Goal: Information Seeking & Learning: Learn about a topic

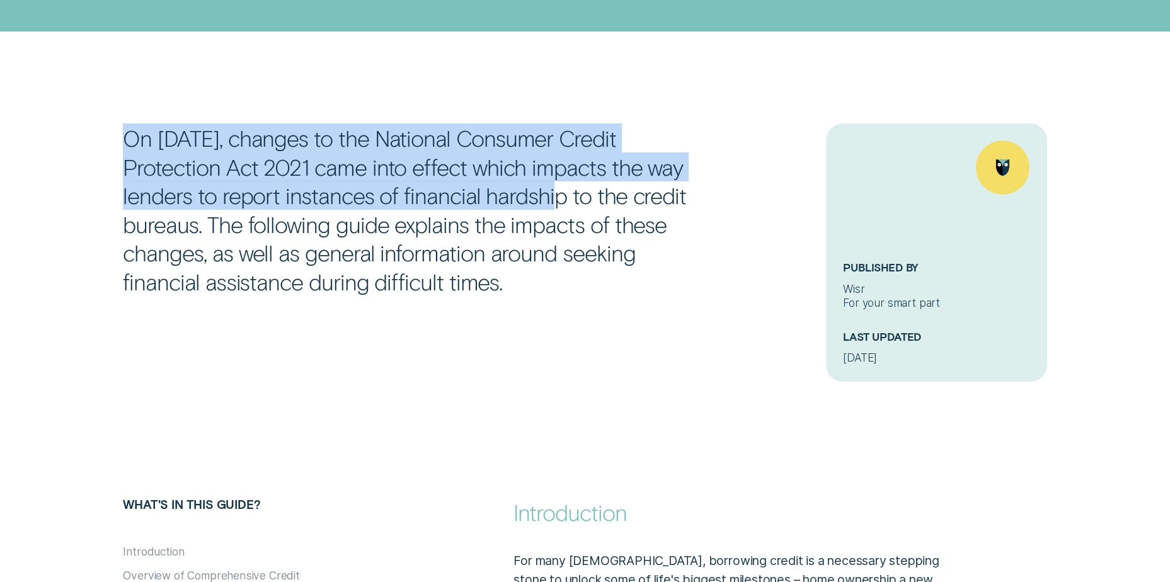
click at [502, 182] on div "On [DATE], changes to the National Consumer Credit Protection Act 2021 came int…" at bounding box center [429, 209] width 625 height 172
click at [364, 186] on p "On [DATE], changes to the National Consumer Credit Protection Act 2021 came int…" at bounding box center [404, 209] width 563 height 172
click at [447, 200] on p "On [DATE], changes to the National Consumer Credit Protection Act 2021 came int…" at bounding box center [404, 209] width 563 height 172
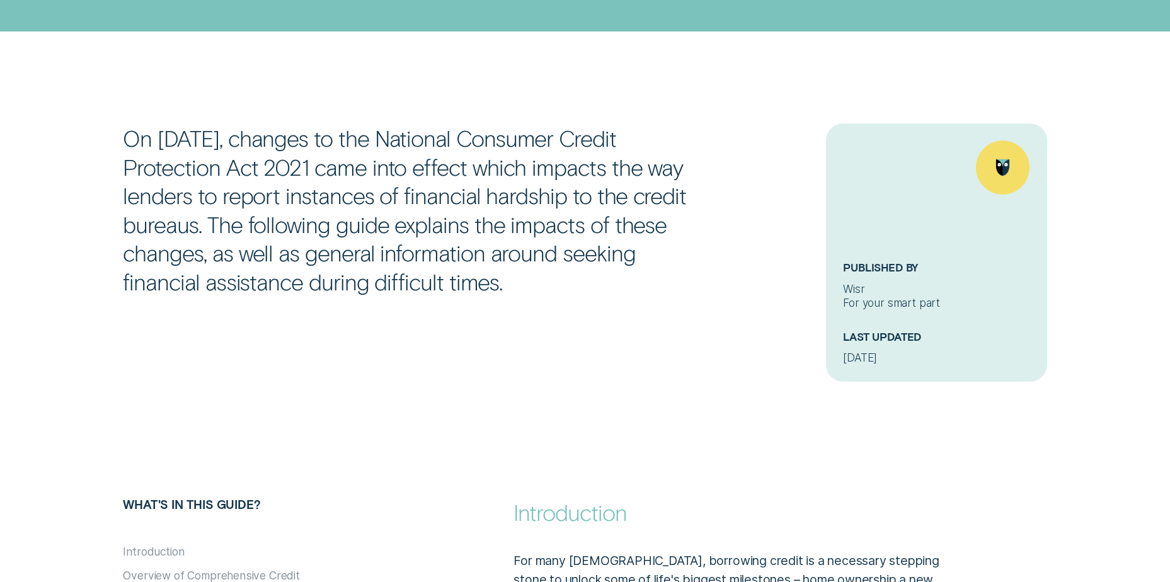
drag, startPoint x: 206, startPoint y: 225, endPoint x: 655, endPoint y: 300, distance: 455.2
click at [656, 300] on div "On [DATE], changes to the National Consumer Credit Protection Act 2021 came int…" at bounding box center [585, 252] width 937 height 258
click at [438, 249] on p "On [DATE], changes to the National Consumer Credit Protection Act 2021 came int…" at bounding box center [404, 209] width 563 height 172
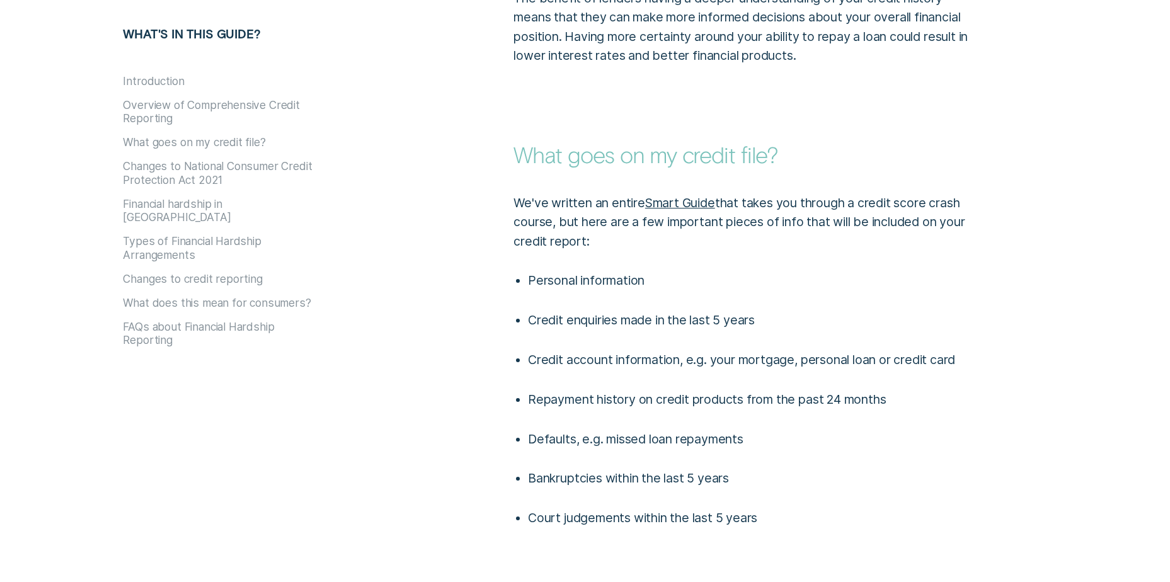
scroll to position [1512, 0]
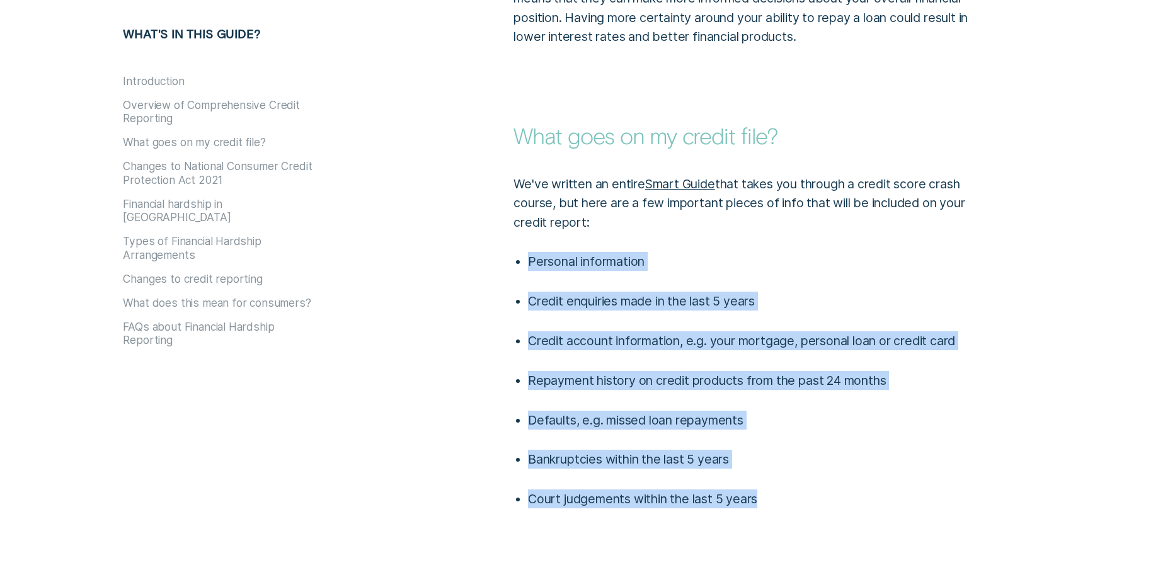
drag, startPoint x: 777, startPoint y: 481, endPoint x: 546, endPoint y: 201, distance: 363.3
click at [566, 210] on div "We've written an entire Smart Guide that takes you through a credit score crash…" at bounding box center [741, 329] width 469 height 359
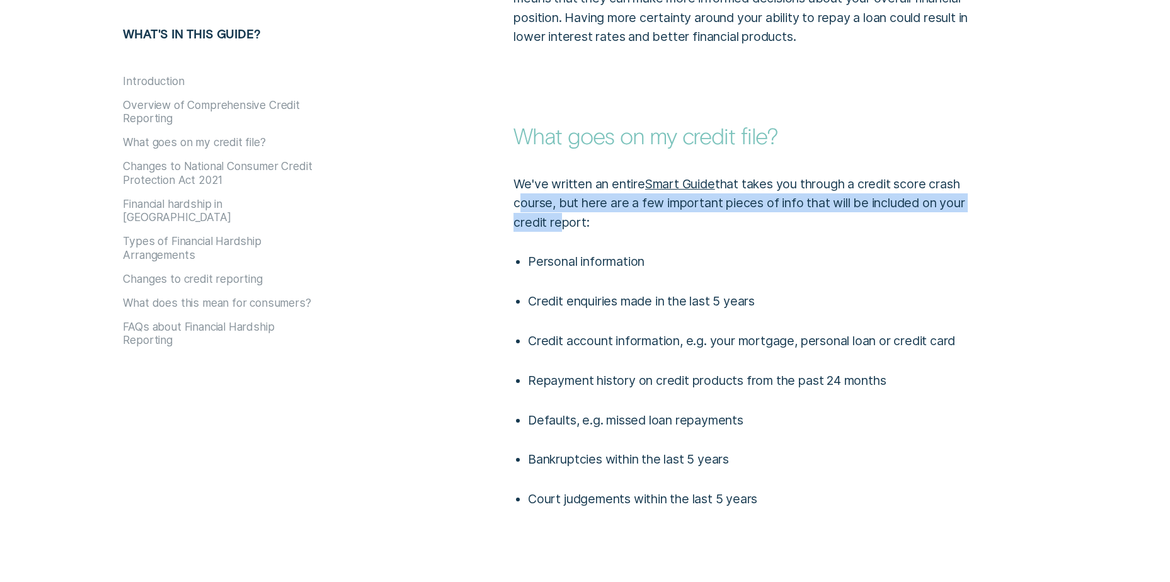
drag, startPoint x: 546, startPoint y: 201, endPoint x: 489, endPoint y: 158, distance: 71.0
click at [490, 161] on div "We've written an entire Smart Guide that takes you through a credit score crash…" at bounding box center [780, 329] width 703 height 359
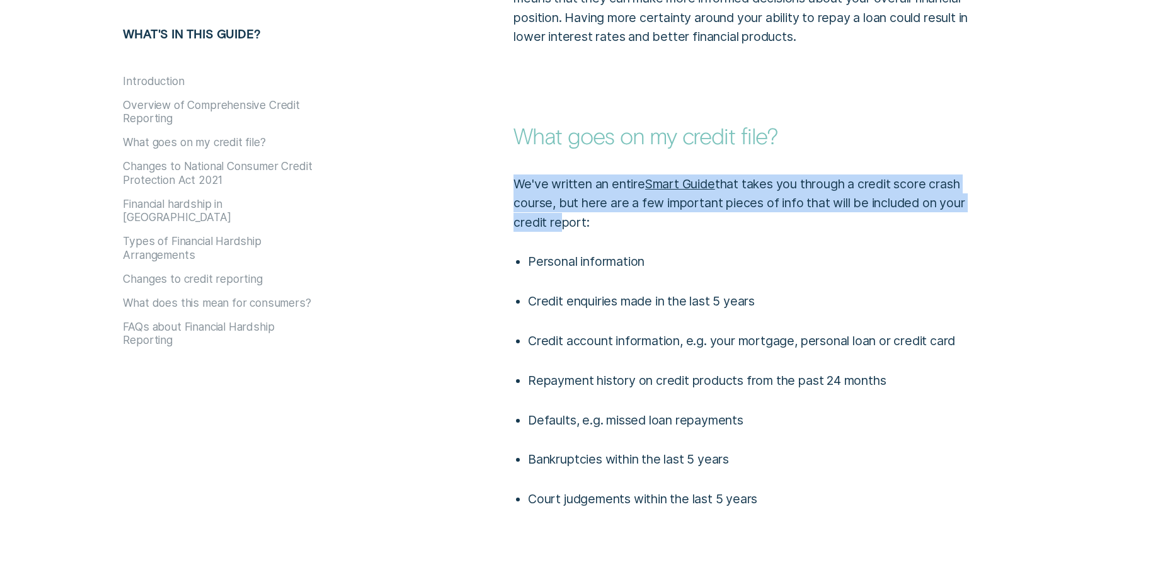
drag, startPoint x: 489, startPoint y: 158, endPoint x: 489, endPoint y: 152, distance: 6.3
click at [489, 152] on div "We've written an entire Smart Guide that takes you through a credit score crash…" at bounding box center [780, 329] width 703 height 359
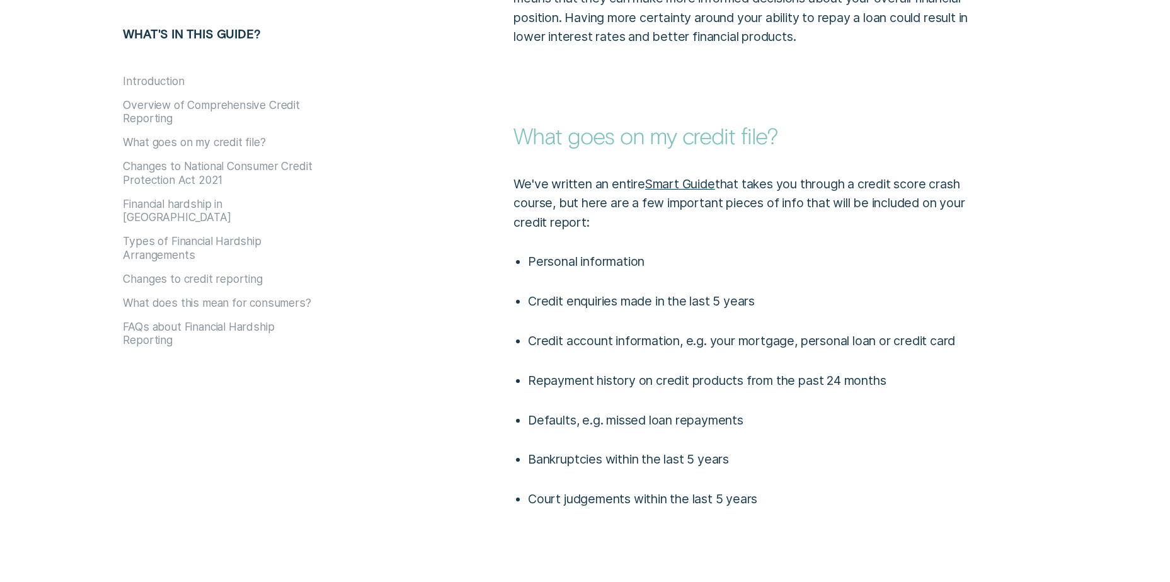
click at [692, 208] on p "We've written an entire Smart Guide that takes you through a credit score crash…" at bounding box center [740, 202] width 455 height 57
drag, startPoint x: 632, startPoint y: 209, endPoint x: 462, endPoint y: 142, distance: 182.9
click at [462, 150] on div "We've written an entire Smart Guide that takes you through a credit score crash…" at bounding box center [780, 329] width 703 height 359
drag, startPoint x: 462, startPoint y: 142, endPoint x: 768, endPoint y: 243, distance: 322.5
click at [759, 252] on p "Personal information" at bounding box center [748, 261] width 440 height 19
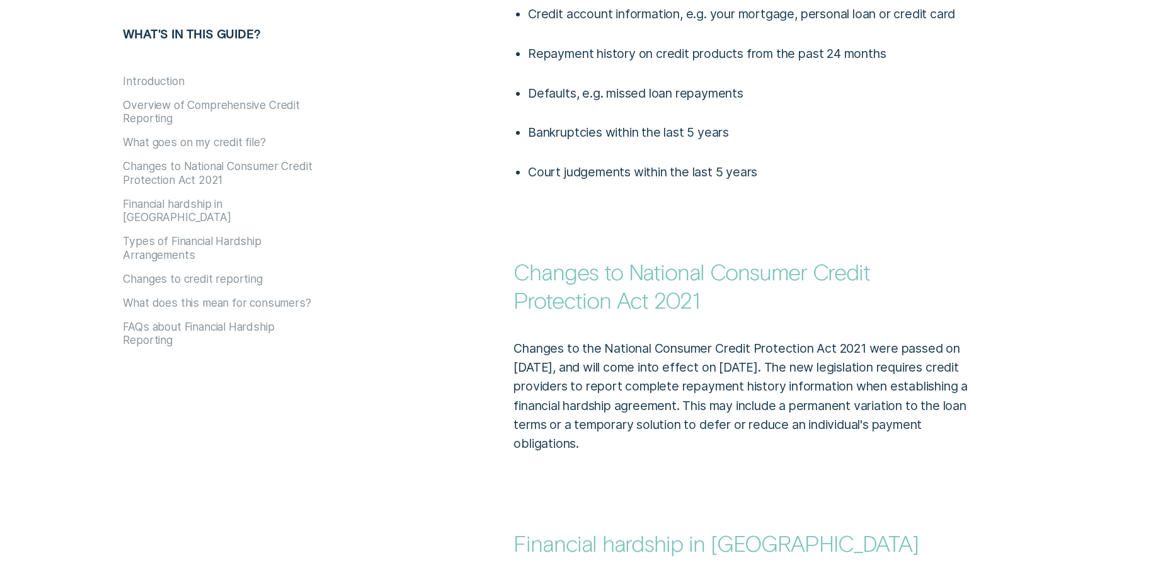
scroll to position [1953, 0]
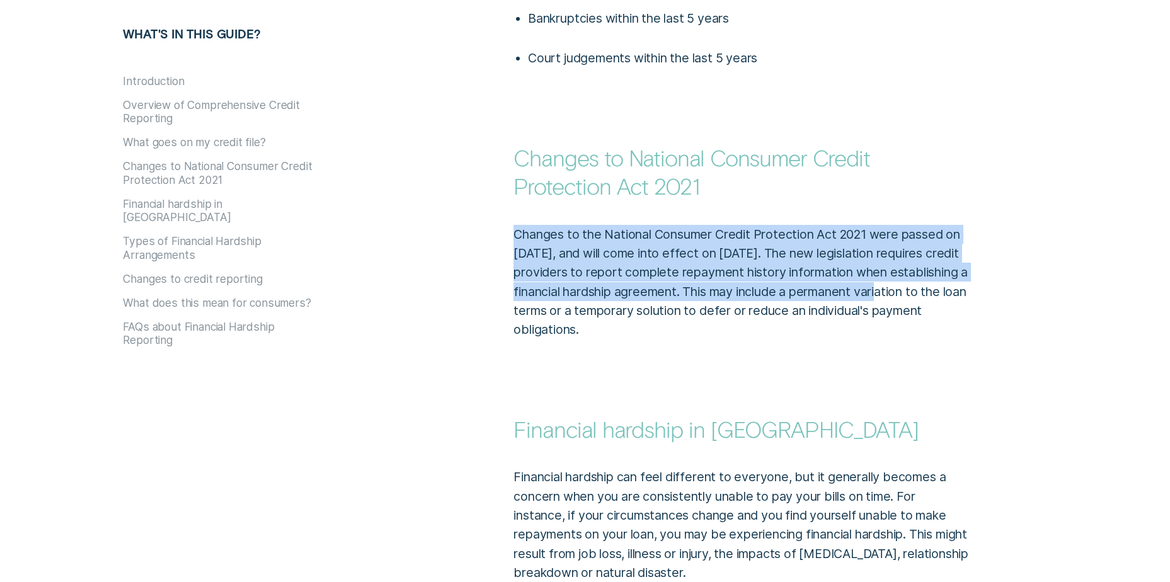
drag, startPoint x: 511, startPoint y: 217, endPoint x: 958, endPoint y: 266, distance: 449.2
click at [958, 266] on div "Changes to the National Consumer Credit Protection Act 2021 were passed on [DAT…" at bounding box center [741, 269] width 469 height 139
click at [958, 266] on p "Changes to the National Consumer Credit Protection Act 2021 were passed on [DAT…" at bounding box center [740, 282] width 455 height 115
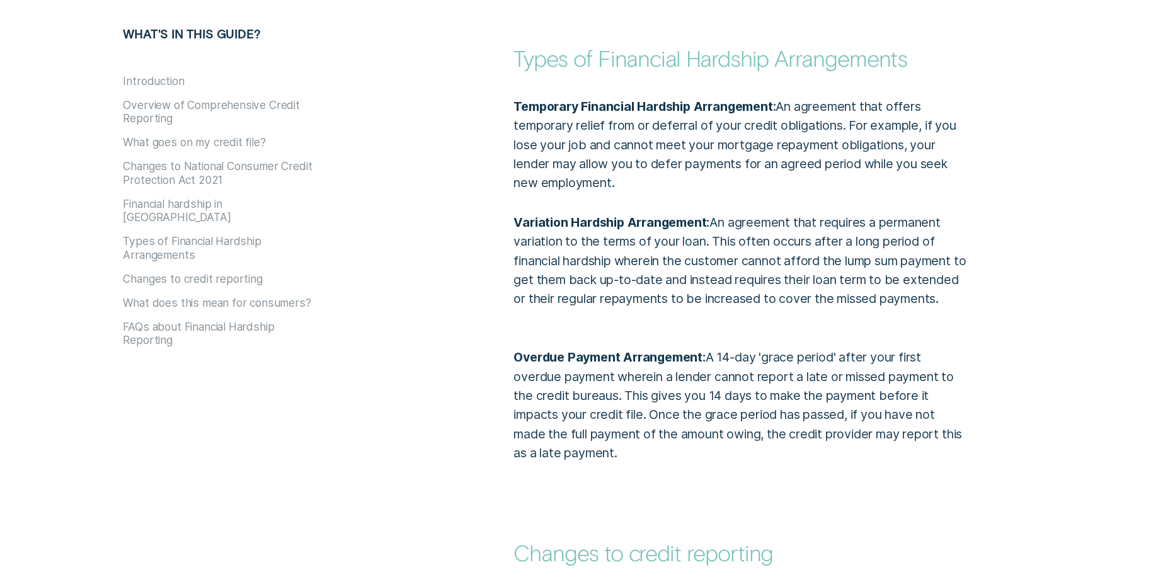
scroll to position [3275, 0]
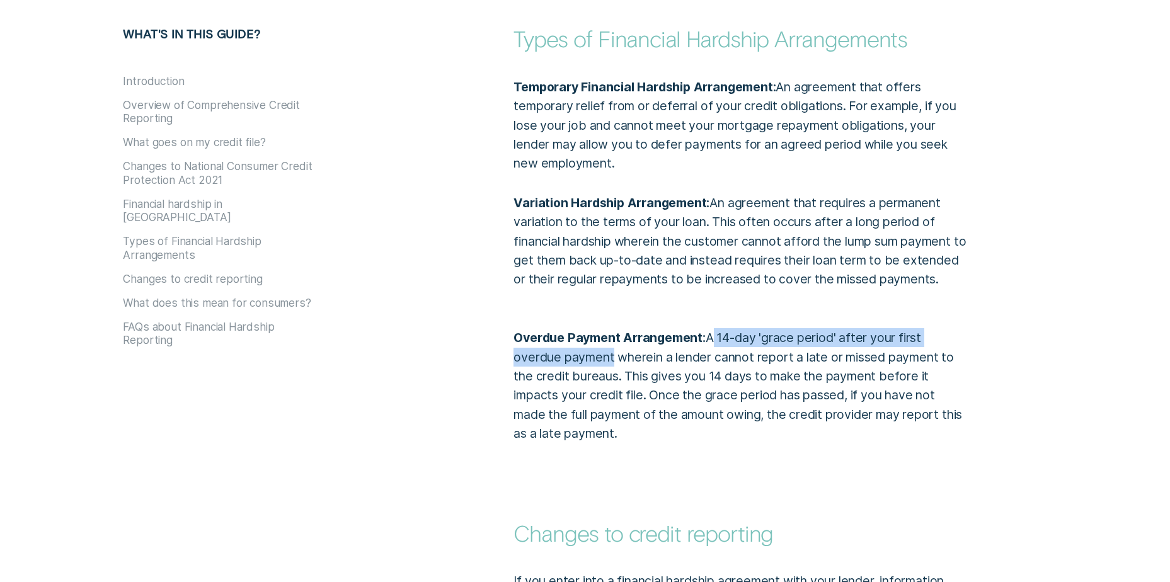
drag, startPoint x: 706, startPoint y: 318, endPoint x: 613, endPoint y: 344, distance: 96.1
click at [610, 344] on p "Overdue Payment Arrangement: A 14-day 'grace period' after your first overdue p…" at bounding box center [740, 376] width 455 height 134
drag, startPoint x: 613, startPoint y: 344, endPoint x: 654, endPoint y: 413, distance: 80.2
click at [651, 413] on p "Overdue Payment Arrangement: A 14-day 'grace period' after your first overdue p…" at bounding box center [740, 376] width 455 height 134
drag, startPoint x: 654, startPoint y: 413, endPoint x: 727, endPoint y: 414, distance: 73.7
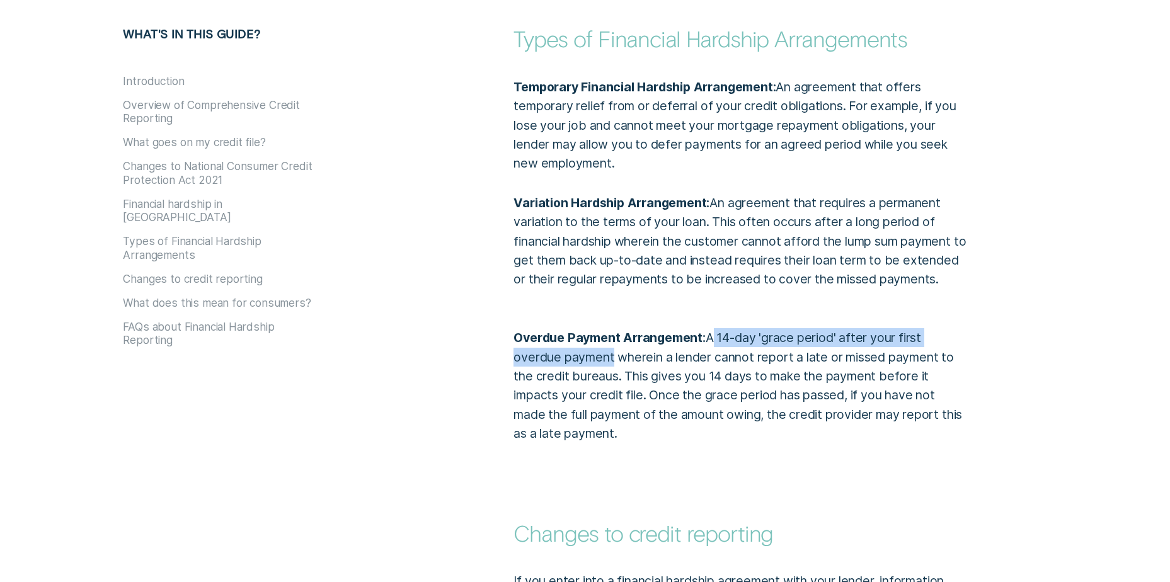
click at [726, 414] on p "Overdue Payment Arrangement: A 14-day 'grace period' after your first overdue p…" at bounding box center [740, 376] width 455 height 134
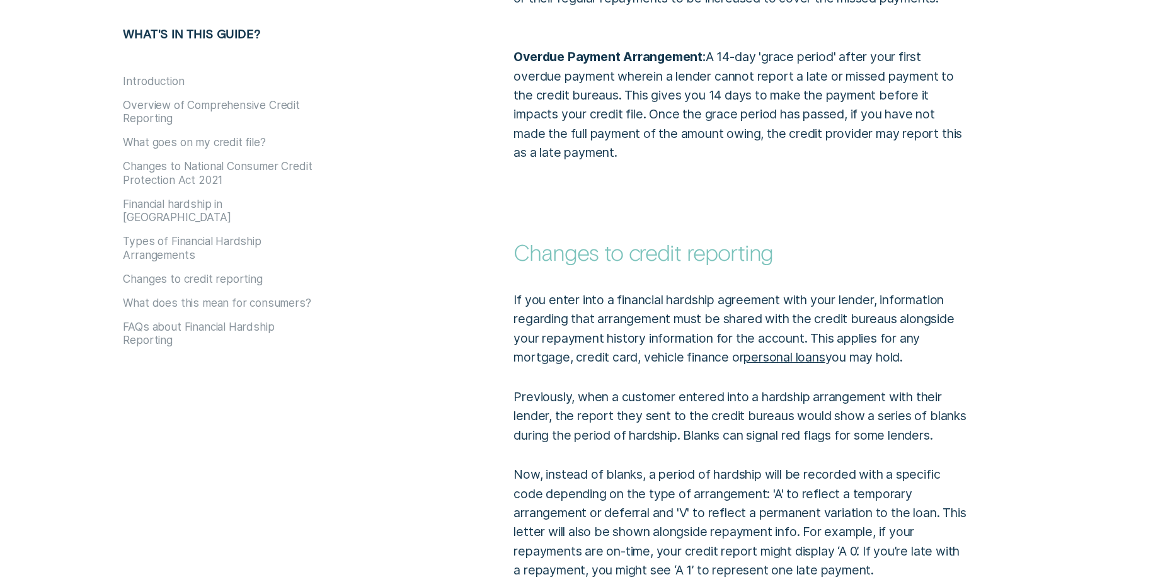
scroll to position [3653, 0]
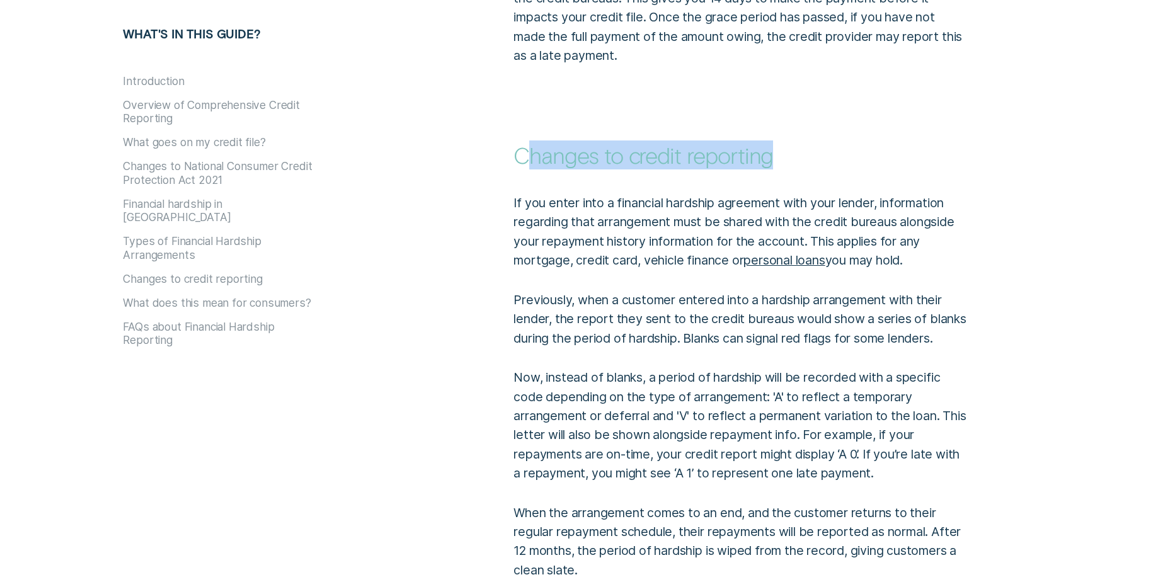
drag, startPoint x: 767, startPoint y: 132, endPoint x: 531, endPoint y: 132, distance: 235.6
click at [531, 141] on strong "Changes to credit reporting" at bounding box center [643, 154] width 260 height 27
drag, startPoint x: 531, startPoint y: 132, endPoint x: 580, endPoint y: 147, distance: 51.4
click at [580, 169] on div "If you enter into a financial hardship agreement with your lender, information …" at bounding box center [741, 463] width 469 height 588
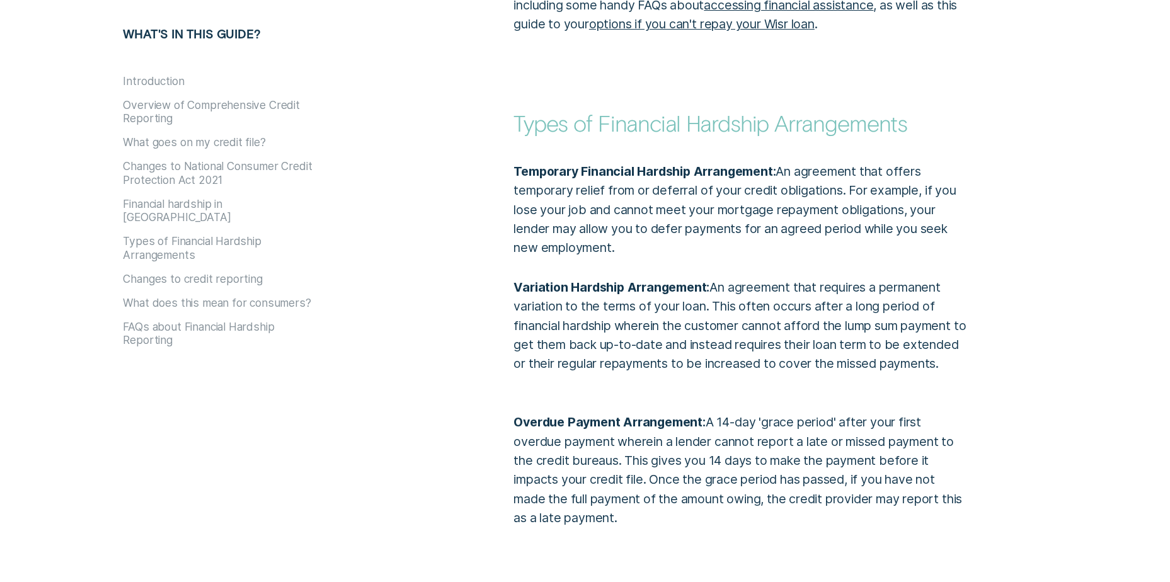
scroll to position [3212, 0]
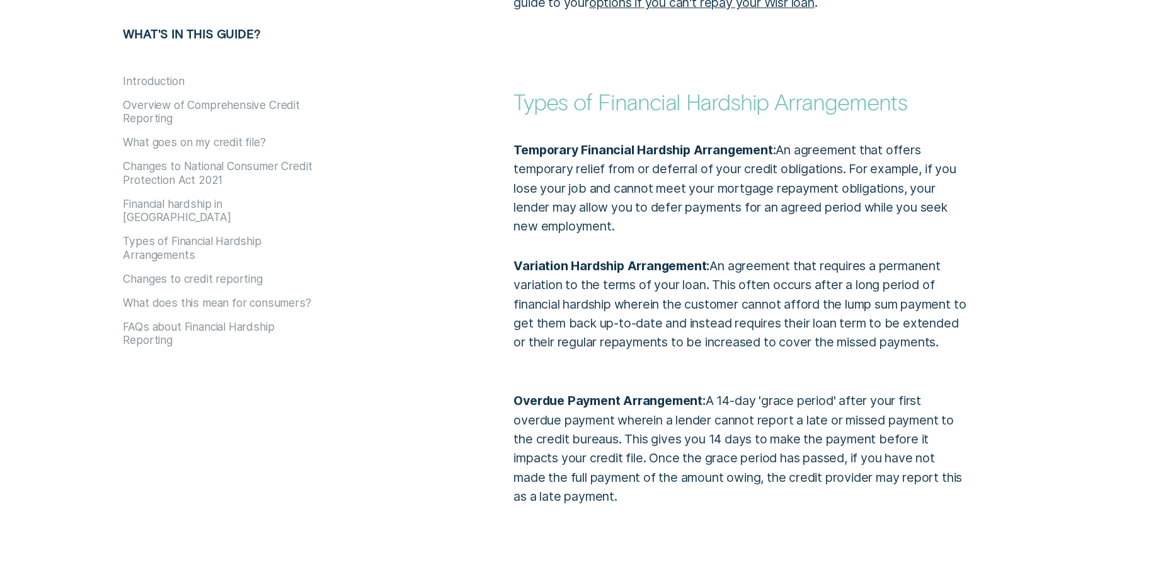
drag, startPoint x: 617, startPoint y: 477, endPoint x: 460, endPoint y: 384, distance: 182.8
click at [460, 384] on div "Temporary Financial Hardship Arrangement: An agreement that offers temporary re…" at bounding box center [780, 311] width 703 height 391
drag, startPoint x: 460, startPoint y: 384, endPoint x: 588, endPoint y: 402, distance: 129.3
click at [588, 402] on p "Overdue Payment Arrangement: A 14-day 'grace period' after your first overdue p…" at bounding box center [740, 439] width 455 height 134
drag, startPoint x: 618, startPoint y: 482, endPoint x: 540, endPoint y: 384, distance: 125.6
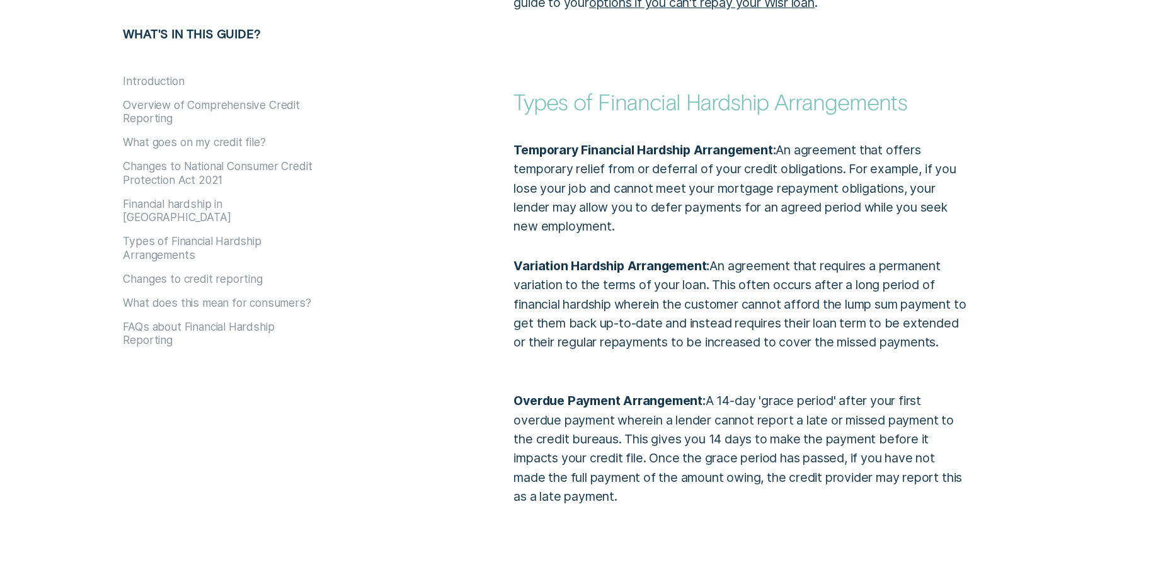
click at [540, 384] on p "Overdue Payment Arrangement: A 14-day 'grace period' after your first overdue p…" at bounding box center [740, 439] width 455 height 134
drag, startPoint x: 540, startPoint y: 384, endPoint x: 722, endPoint y: 435, distance: 189.2
click at [694, 436] on p "Overdue Payment Arrangement: A 14-day 'grace period' after your first overdue p…" at bounding box center [740, 439] width 455 height 134
click at [833, 452] on p "Overdue Payment Arrangement: A 14-day 'grace period' after your first overdue p…" at bounding box center [740, 439] width 455 height 134
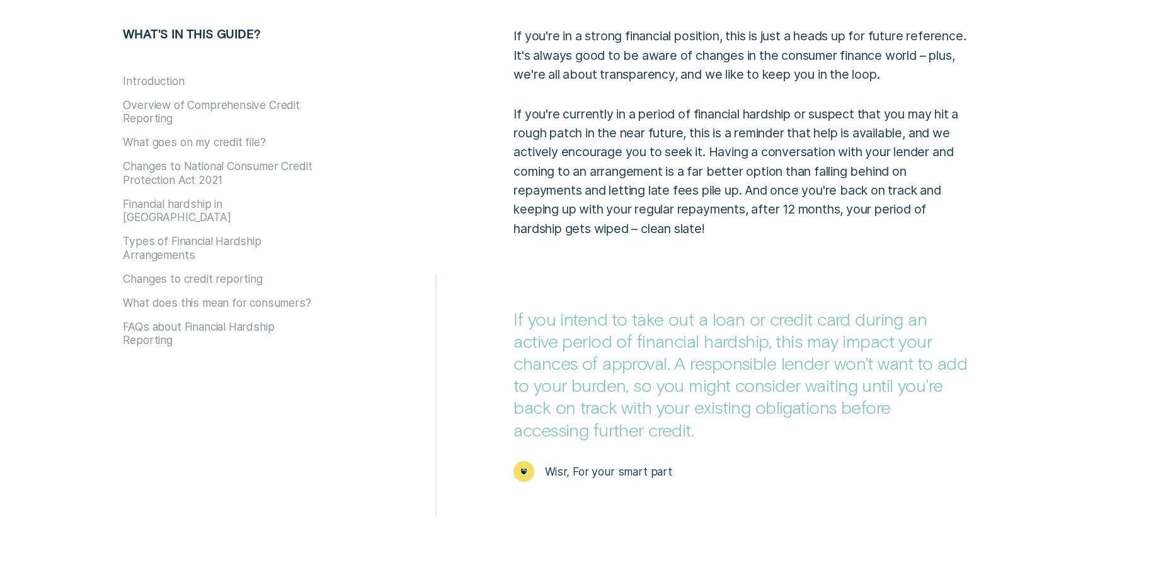
scroll to position [4582, 0]
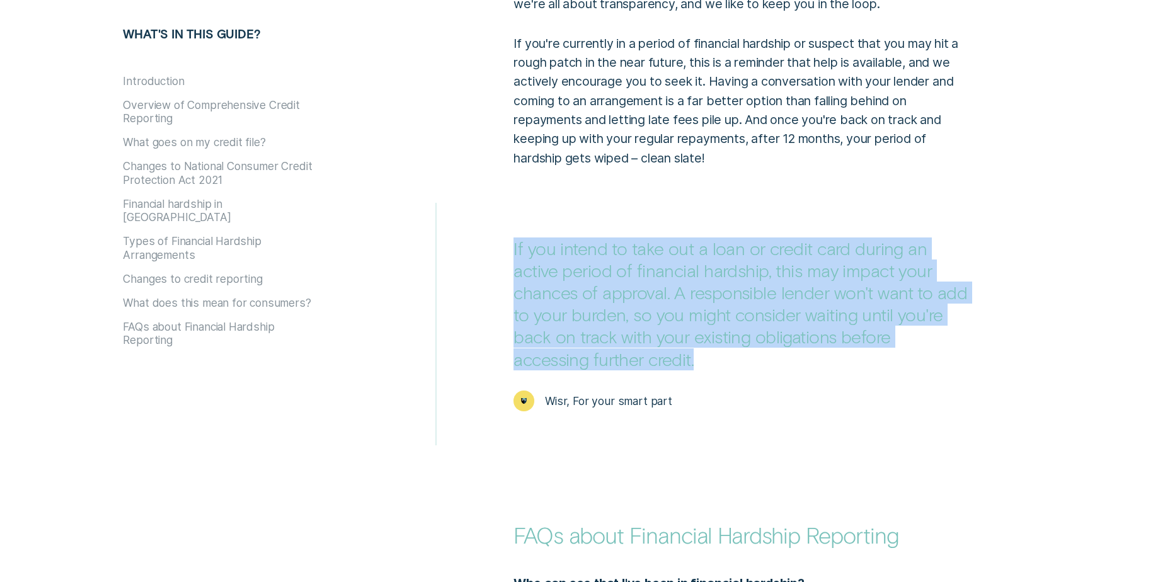
drag, startPoint x: 513, startPoint y: 225, endPoint x: 974, endPoint y: 328, distance: 472.4
click at [974, 328] on div "If you intend to take out a loan or credit card during an active period of fina…" at bounding box center [741, 324] width 469 height 174
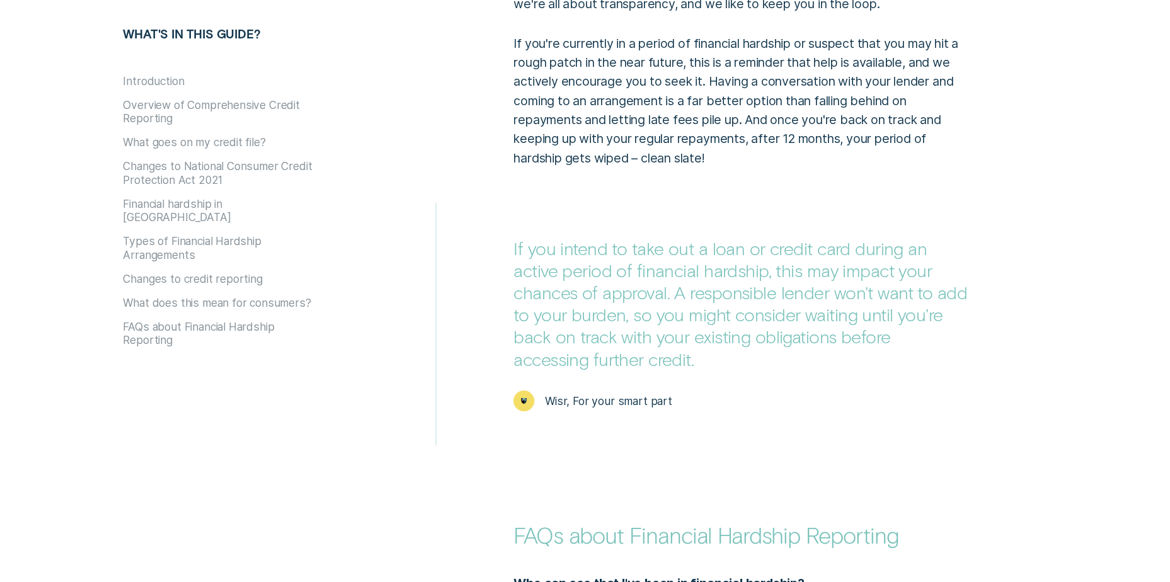
drag, startPoint x: 974, startPoint y: 329, endPoint x: 782, endPoint y: 358, distance: 193.6
click at [782, 358] on div "If you intend to take out a loan or credit card during an active period of fina…" at bounding box center [741, 324] width 469 height 174
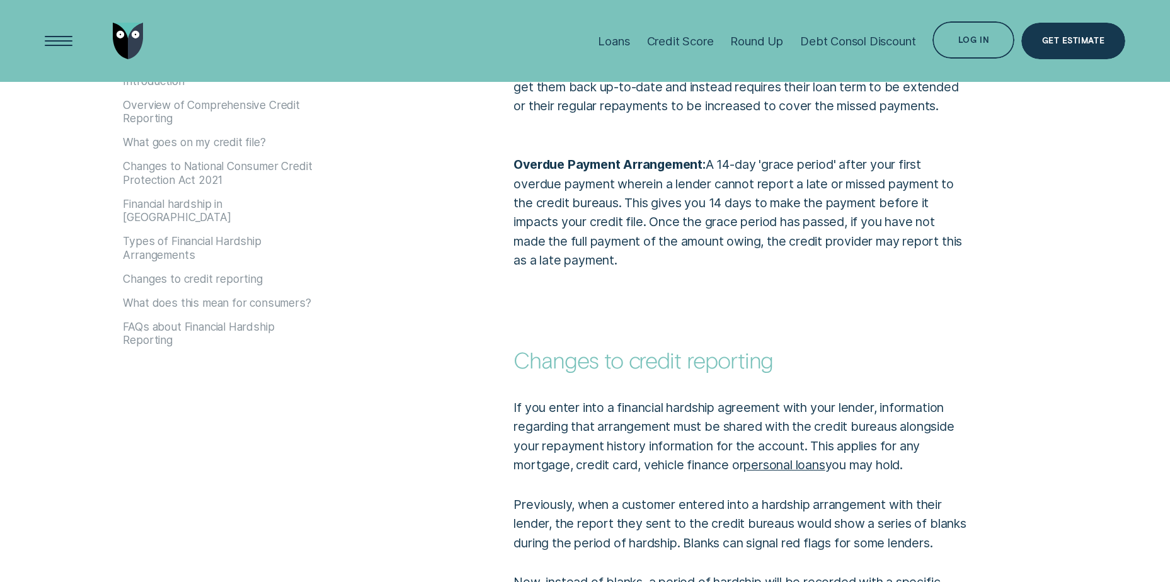
scroll to position [3386, 0]
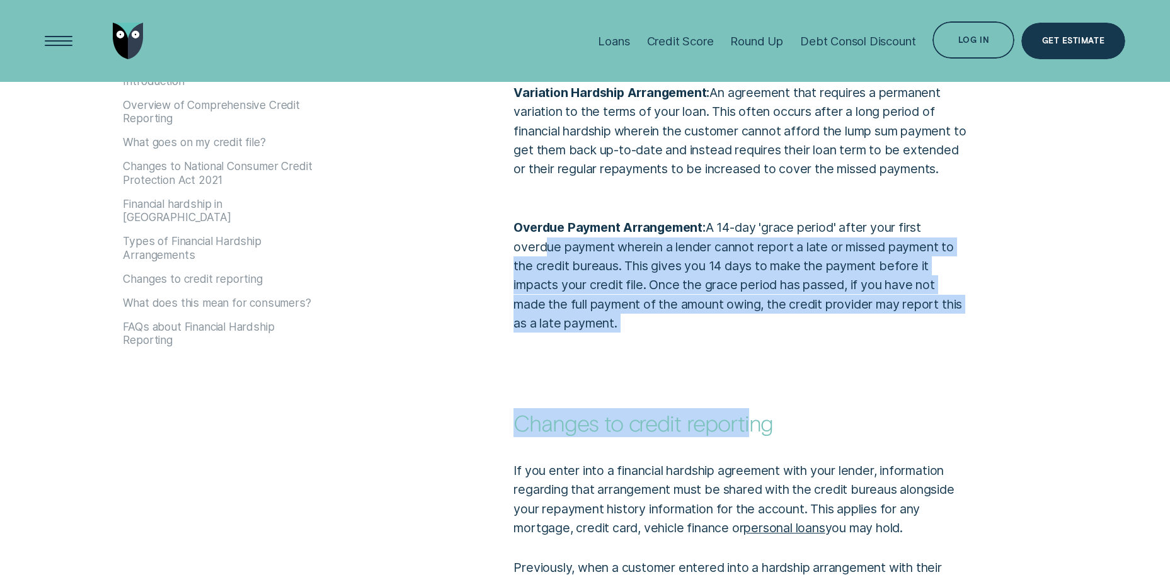
drag, startPoint x: 731, startPoint y: 318, endPoint x: 538, endPoint y: 215, distance: 218.4
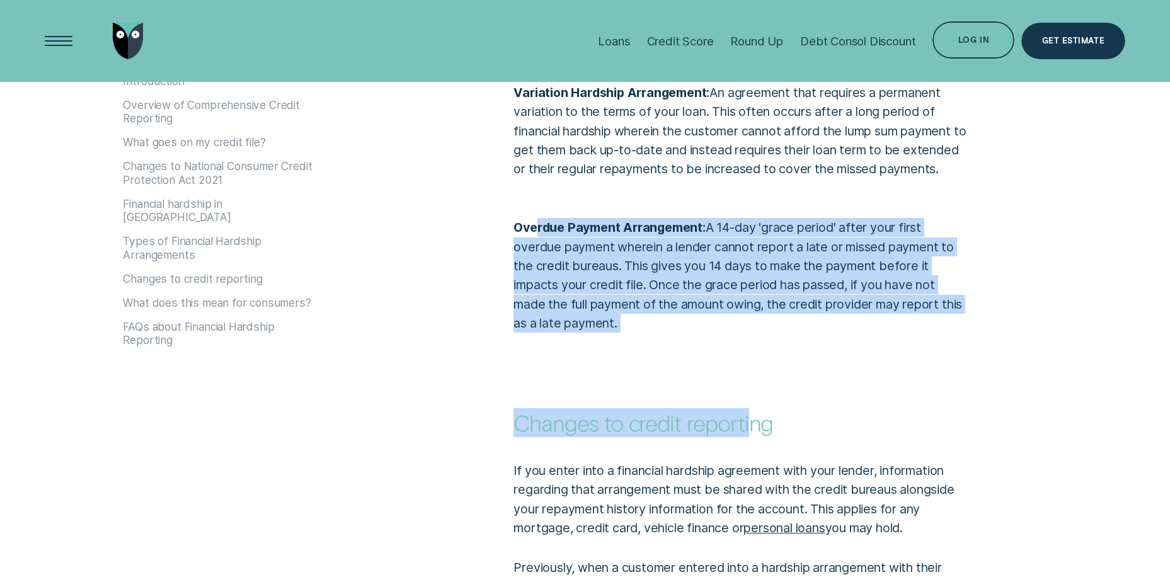
drag, startPoint x: 538, startPoint y: 215, endPoint x: 671, endPoint y: 255, distance: 138.7
click at [538, 215] on p "Overdue Payment Arrangement: A 14-day 'grace period' after your first overdue p…" at bounding box center [740, 266] width 455 height 134
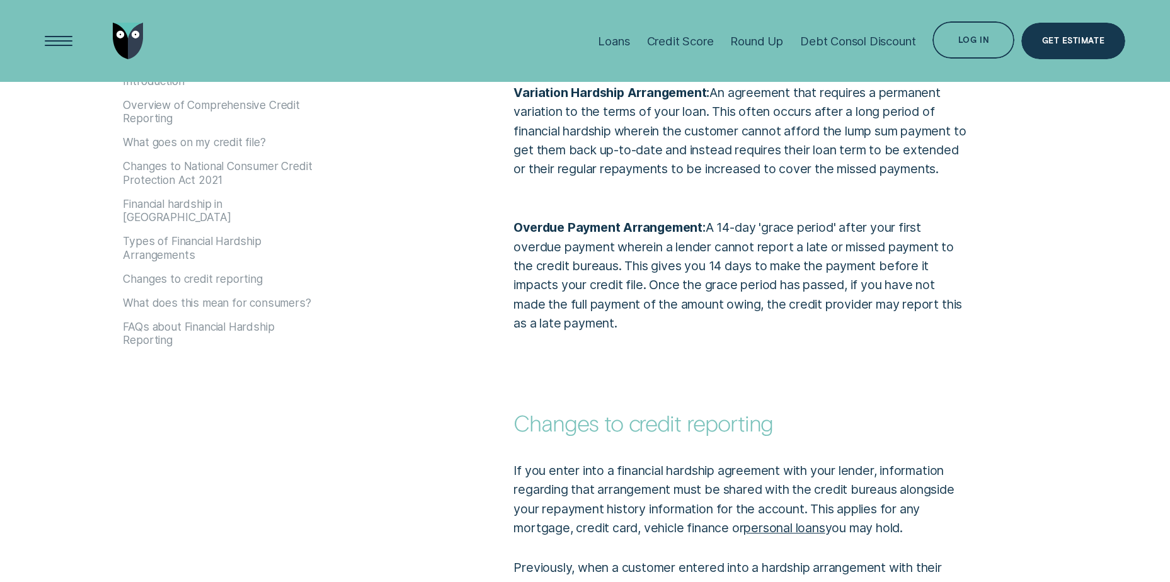
drag, startPoint x: 671, startPoint y: 255, endPoint x: 758, endPoint y: 321, distance: 108.8
click at [671, 256] on p "Overdue Payment Arrangement: A 14-day 'grace period' after your first overdue p…" at bounding box center [740, 266] width 455 height 134
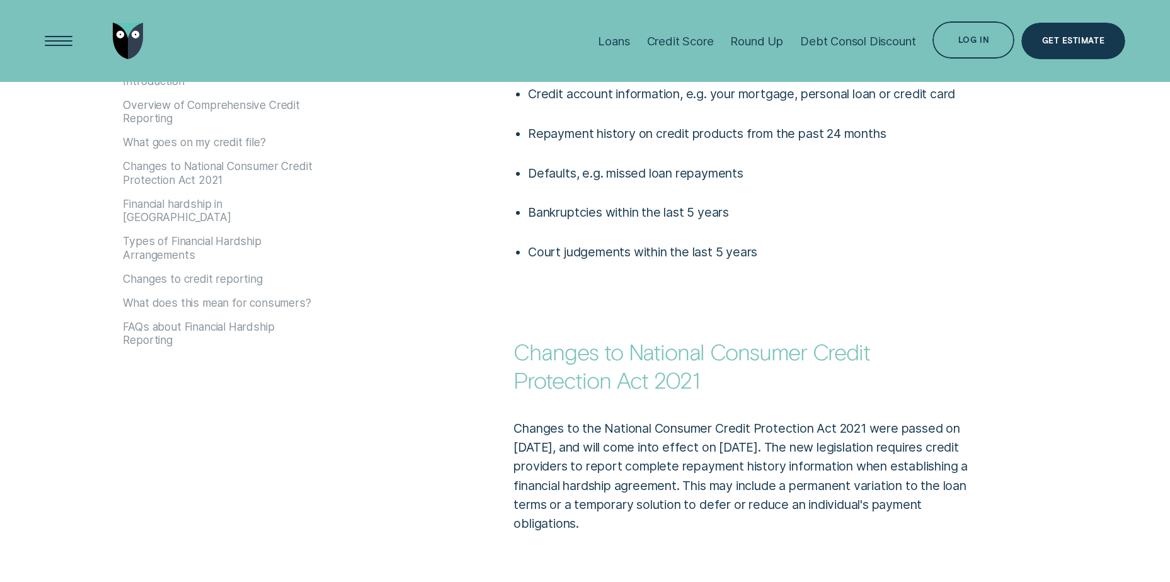
scroll to position [1685, 0]
